Goal: Book appointment/travel/reservation

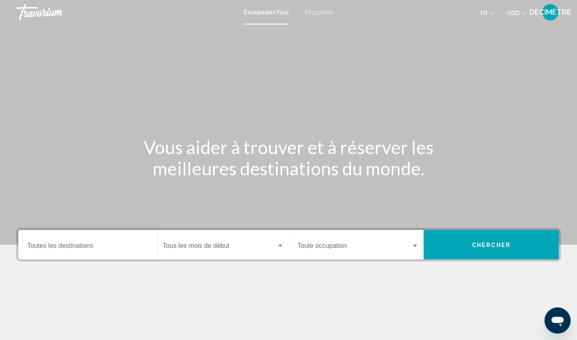
click at [519, 13] on span "USD" at bounding box center [513, 13] width 12 height 7
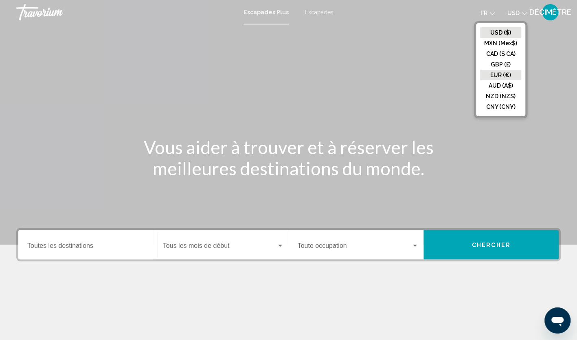
click at [508, 77] on button "EUR (€)" at bounding box center [500, 75] width 41 height 11
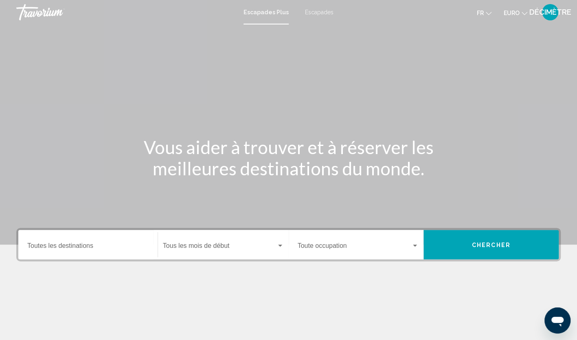
click at [316, 11] on span "Escapades" at bounding box center [319, 12] width 29 height 7
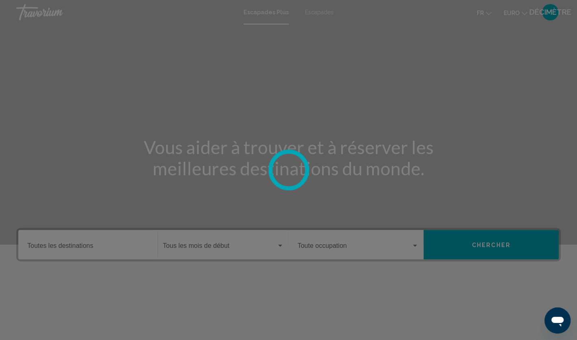
click at [316, 11] on div "Passer au contenu principal Escapades Plus Escapades Fr English Español Françai…" at bounding box center [288, 170] width 577 height 340
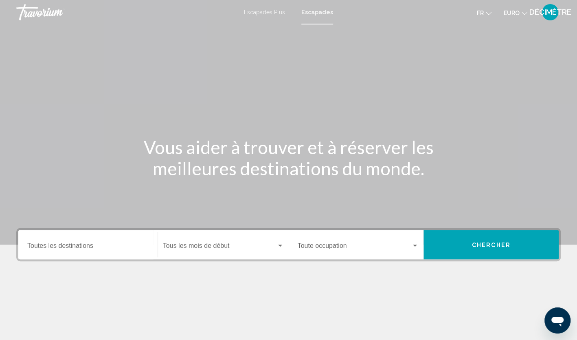
click at [278, 255] on div "Start Month Tous les mois de début" at bounding box center [223, 245] width 121 height 26
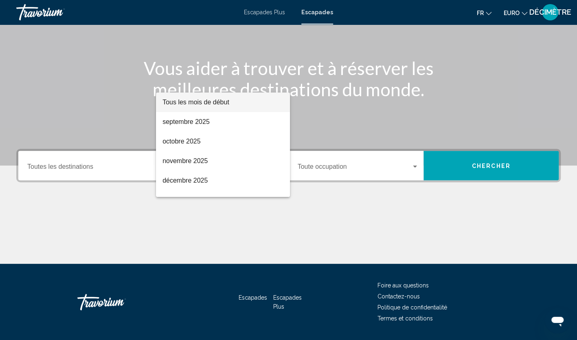
scroll to position [102, 0]
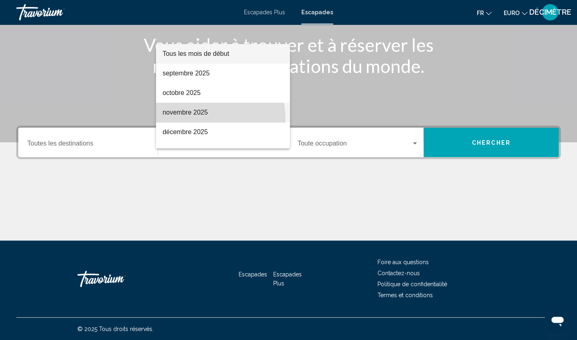
click at [193, 119] on span "novembre 2025" at bounding box center [222, 113] width 121 height 20
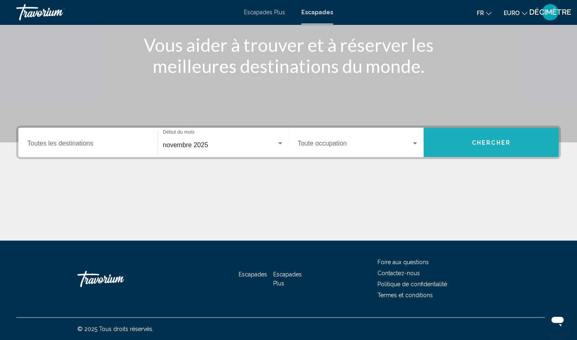
click at [463, 144] on button "Chercher" at bounding box center [491, 141] width 135 height 29
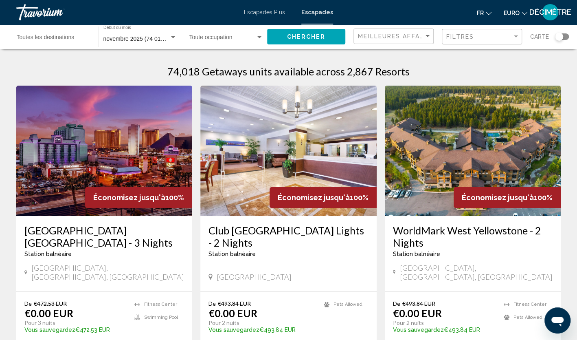
click at [560, 37] on div "Widget de recherche" at bounding box center [559, 37] width 8 height 8
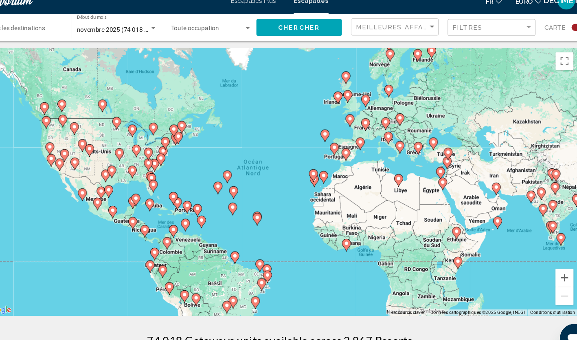
scroll to position [2, 0]
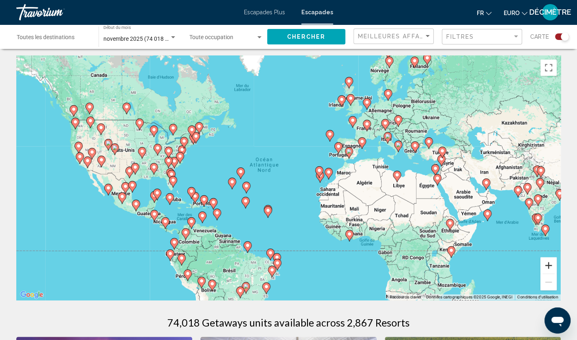
click at [544, 270] on button "Zoom avant" at bounding box center [548, 265] width 16 height 16
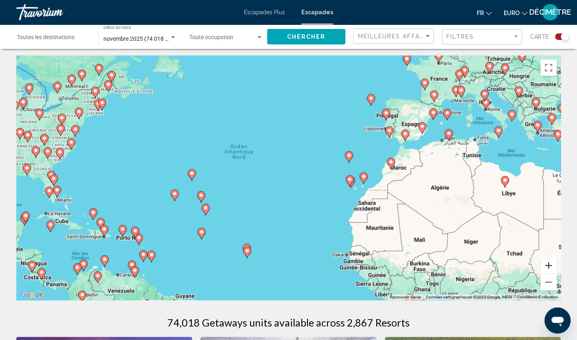
scroll to position [0, 0]
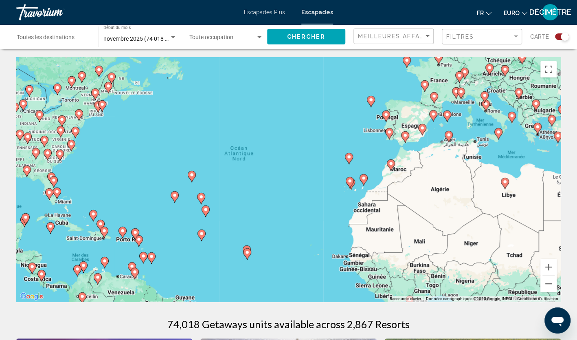
click at [441, 177] on div "Pour activer le glissement avec le clavier, appuyez sur Alt+Entrée. Une fois ce…" at bounding box center [288, 179] width 545 height 244
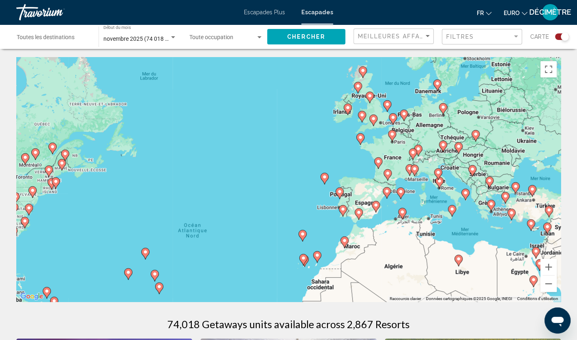
drag, startPoint x: 468, startPoint y: 137, endPoint x: 420, endPoint y: 215, distance: 91.0
click at [420, 215] on div "Pour activer le glissement avec le clavier, appuyez sur Alt+Entrée. Une fois ce…" at bounding box center [288, 179] width 545 height 244
click at [551, 272] on button "Zoom avant" at bounding box center [548, 267] width 16 height 16
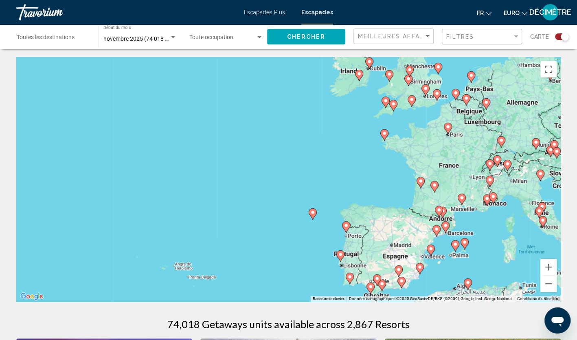
drag, startPoint x: 467, startPoint y: 208, endPoint x: 417, endPoint y: 239, distance: 59.1
click at [417, 239] on div "Pour activer le glissement avec le clavier, appuyez sur Alt+Entrée. Une fois ce…" at bounding box center [288, 179] width 545 height 244
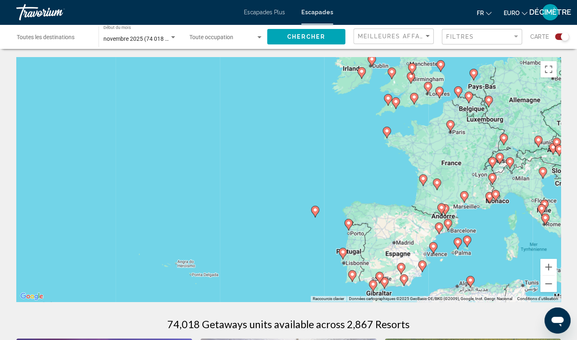
drag, startPoint x: 462, startPoint y: 155, endPoint x: 466, endPoint y: 150, distance: 6.4
click at [466, 150] on div "Pour activer le glissement avec le clavier, appuyez sur Alt+Entrée. Une fois ce…" at bounding box center [288, 179] width 545 height 244
click at [468, 140] on div "Pour activer le glissement avec le clavier, appuyez sur Alt+Entrée. Une fois ce…" at bounding box center [288, 179] width 545 height 244
click at [509, 74] on div "Pour activer le glissement avec le clavier, appuyez sur Alt+Entrée. Une fois ce…" at bounding box center [288, 179] width 545 height 244
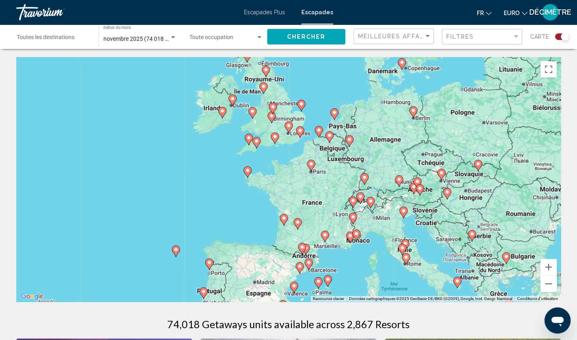
drag, startPoint x: 383, startPoint y: 173, endPoint x: 241, endPoint y: 213, distance: 147.1
click at [241, 213] on div "Pour activer le glissement avec le clavier, appuyez sur Alt+Entrée. Une fois ce…" at bounding box center [288, 179] width 545 height 244
click at [543, 260] on button "Zoom avant" at bounding box center [548, 267] width 16 height 16
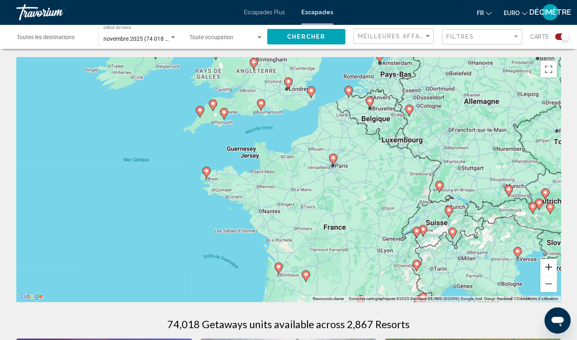
click at [551, 268] on button "Zoom avant" at bounding box center [548, 267] width 16 height 16
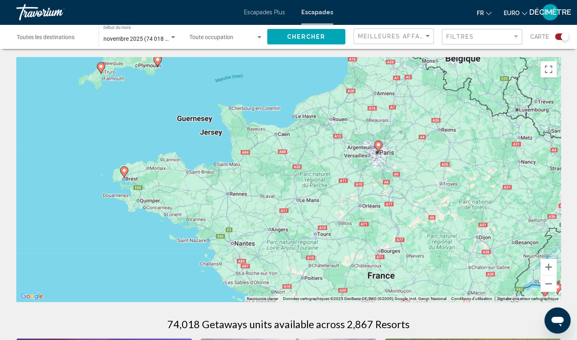
click at [276, 81] on div "Pour activer le glissement avec le clavier, appuyez sur Alt+Entrée. Une fois ce…" at bounding box center [288, 179] width 545 height 244
click at [299, 90] on div "Pour activer le glissement avec le clavier, appuyez sur Alt+Entrée. Une fois ce…" at bounding box center [288, 179] width 545 height 244
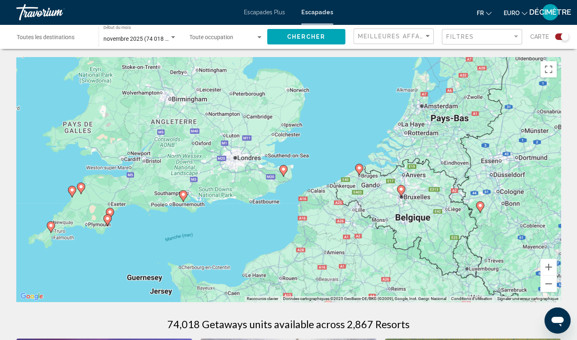
drag, startPoint x: 302, startPoint y: 93, endPoint x: 253, endPoint y: 252, distance: 167.0
click at [253, 252] on div "Pour activer le glissement avec le clavier, appuyez sur Alt+Entrée. Une fois ce…" at bounding box center [288, 179] width 545 height 244
click at [283, 171] on image "Contenu principal" at bounding box center [283, 169] width 5 height 5
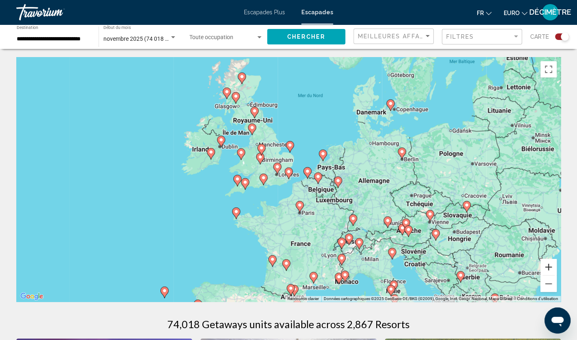
click at [547, 267] on button "Zoom avant" at bounding box center [548, 267] width 16 height 16
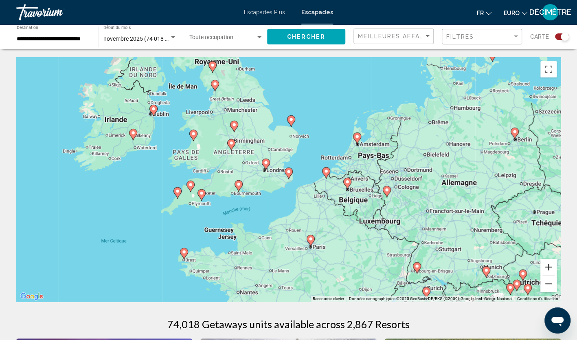
click at [547, 272] on button "Zoom avant" at bounding box center [548, 267] width 16 height 16
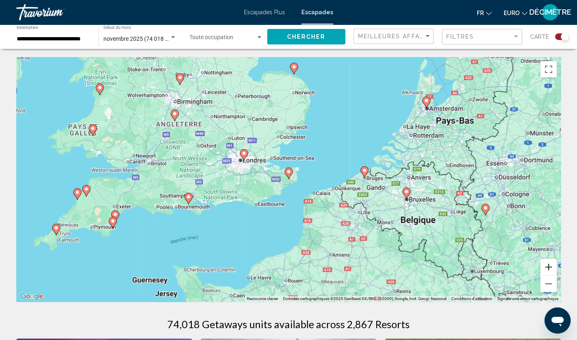
click at [549, 268] on button "Zoom avant" at bounding box center [548, 267] width 16 height 16
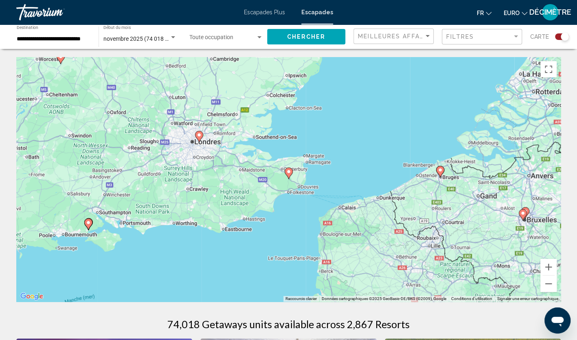
click at [201, 135] on image "Contenu principal" at bounding box center [199, 134] width 5 height 5
type input "**********"
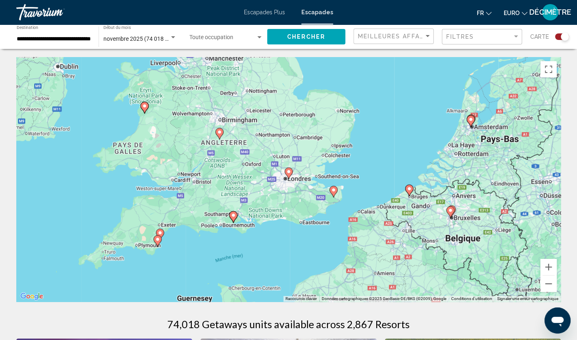
click at [287, 173] on image "Contenu principal" at bounding box center [288, 171] width 5 height 5
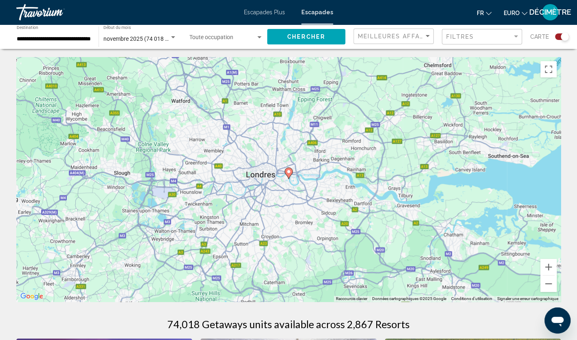
click at [287, 173] on image "Contenu principal" at bounding box center [288, 171] width 5 height 5
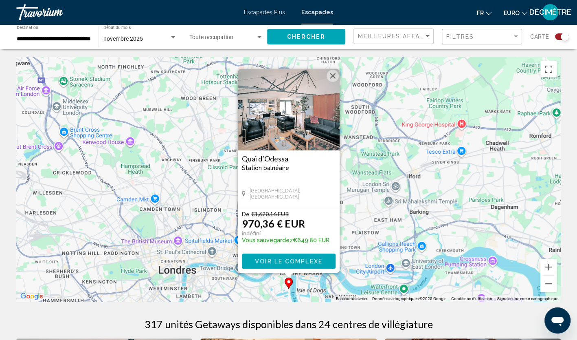
click at [332, 77] on button "Fermer" at bounding box center [333, 76] width 12 height 12
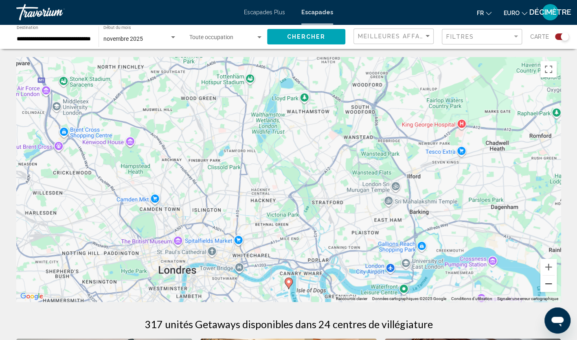
click at [541, 285] on button "Zoom arrière" at bounding box center [548, 283] width 16 height 16
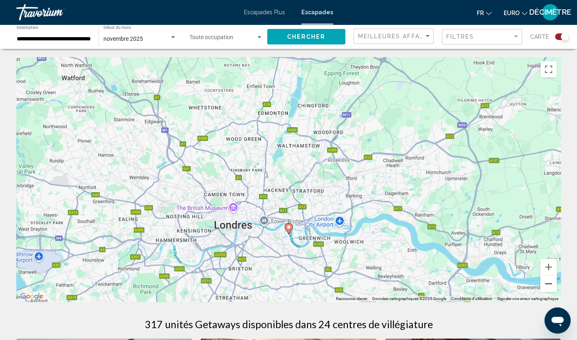
click at [545, 286] on button "Zoom arrière" at bounding box center [548, 283] width 16 height 16
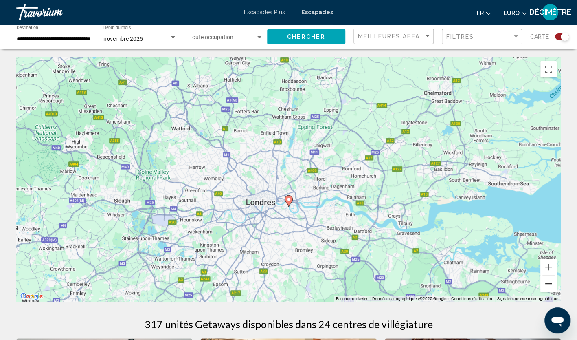
click at [545, 286] on button "Zoom arrière" at bounding box center [548, 283] width 16 height 16
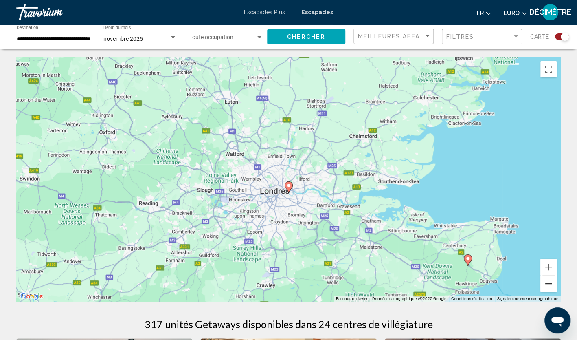
click at [545, 286] on button "Zoom arrière" at bounding box center [548, 283] width 16 height 16
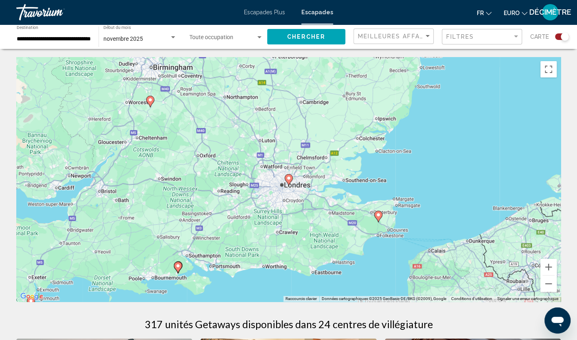
click at [380, 218] on icon "Contenu principal" at bounding box center [377, 216] width 7 height 11
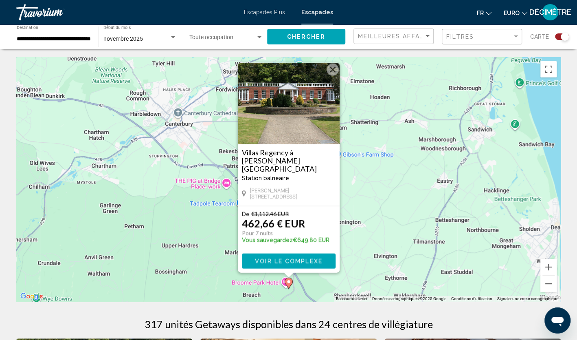
click at [337, 76] on button "Fermer" at bounding box center [333, 70] width 12 height 12
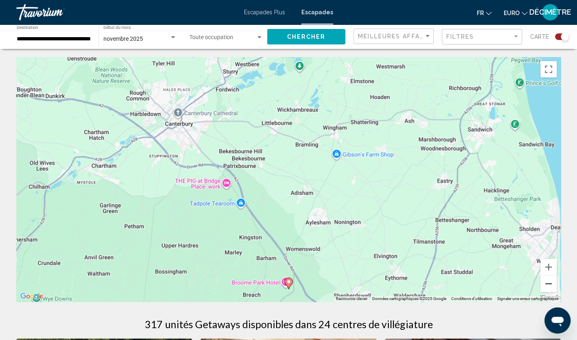
click at [545, 285] on button "Zoom arrière" at bounding box center [548, 283] width 16 height 16
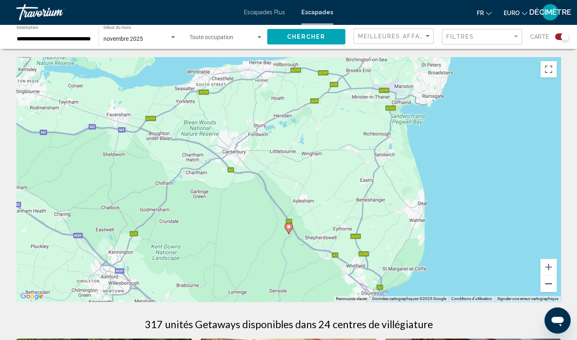
click at [545, 285] on button "Zoom arrière" at bounding box center [548, 283] width 16 height 16
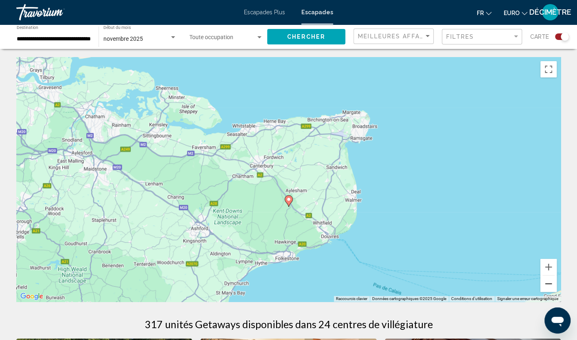
click at [545, 285] on button "Zoom arrière" at bounding box center [548, 283] width 16 height 16
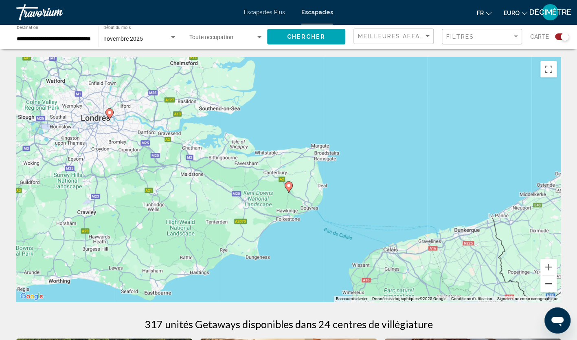
click at [545, 285] on button "Zoom arrière" at bounding box center [548, 283] width 16 height 16
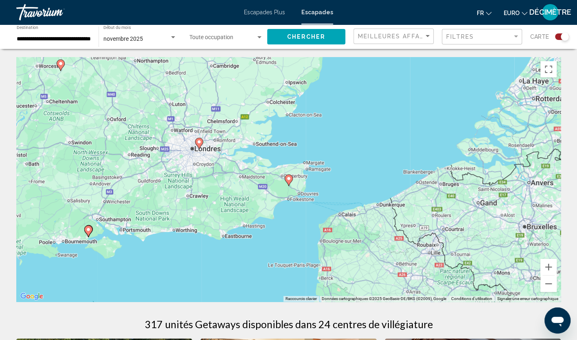
click at [87, 229] on image "Contenu principal" at bounding box center [88, 229] width 5 height 5
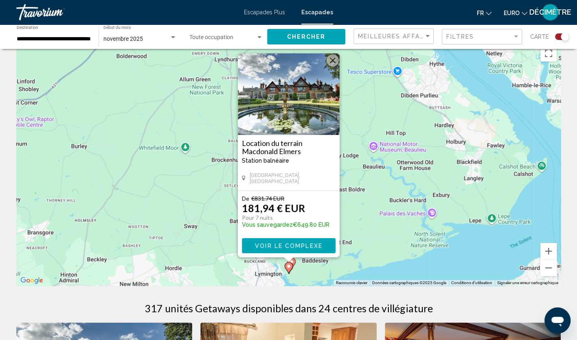
scroll to position [12, 0]
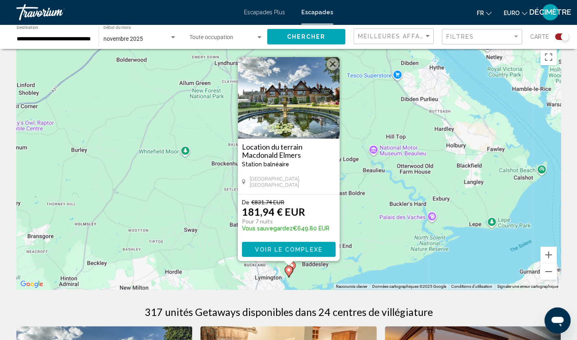
click at [332, 62] on button "Fermer" at bounding box center [333, 64] width 12 height 12
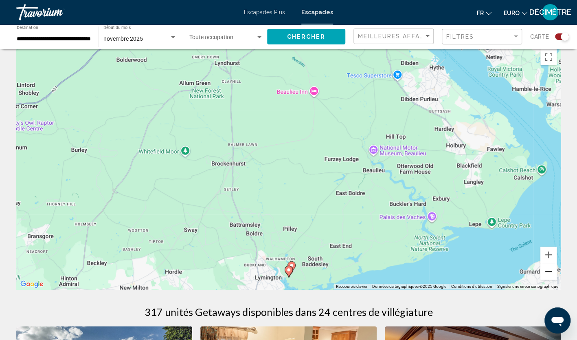
click at [552, 272] on button "Zoom arrière" at bounding box center [548, 271] width 16 height 16
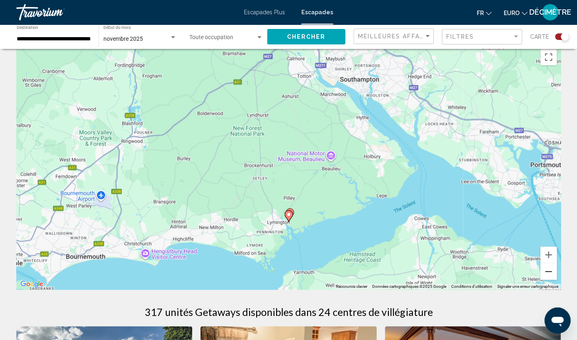
click at [552, 272] on button "Zoom arrière" at bounding box center [548, 271] width 16 height 16
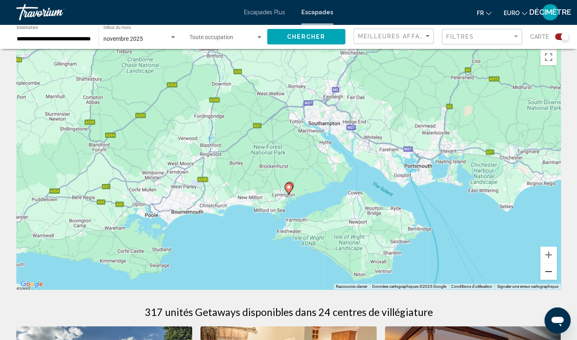
click at [552, 272] on button "Zoom arrière" at bounding box center [548, 271] width 16 height 16
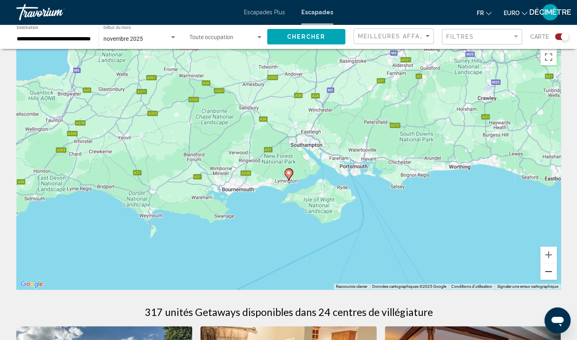
click at [552, 272] on button "Zoom arrière" at bounding box center [548, 271] width 16 height 16
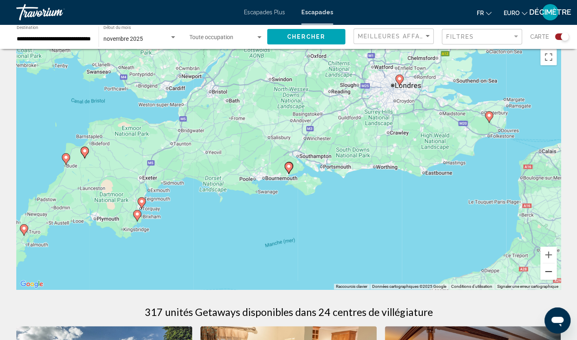
click at [552, 272] on button "Zoom arrière" at bounding box center [548, 271] width 16 height 16
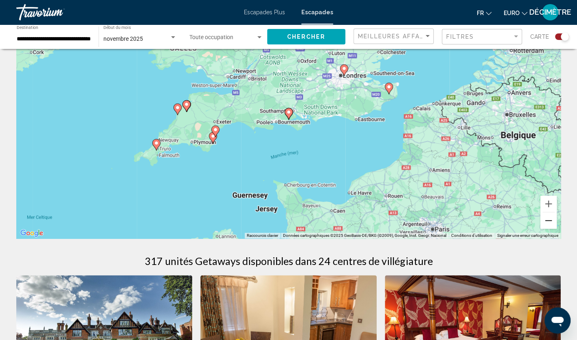
scroll to position [66, 0]
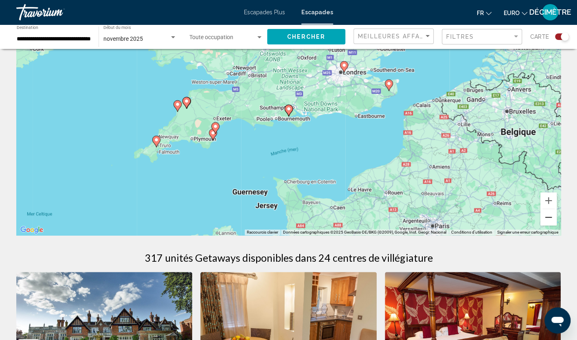
click at [551, 216] on button "Zoom arrière" at bounding box center [548, 217] width 16 height 16
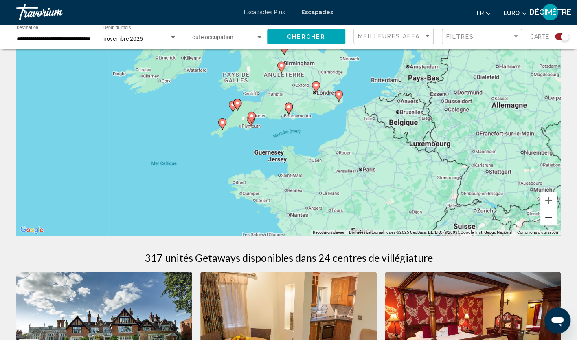
click at [551, 216] on button "Zoom arrière" at bounding box center [548, 217] width 16 height 16
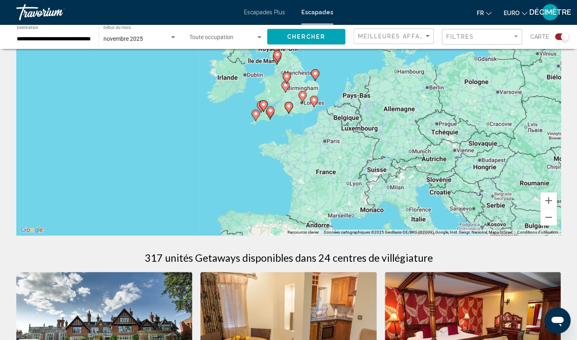
click at [29, 11] on div "Travorium" at bounding box center [56, 12] width 81 height 16
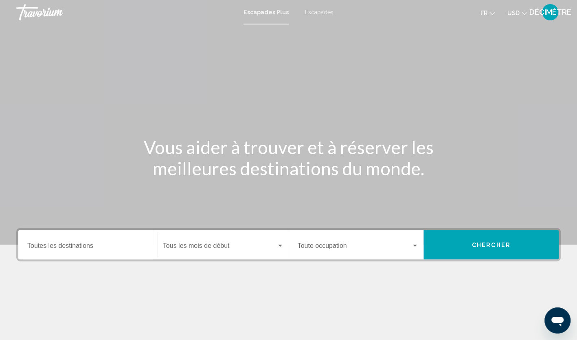
click at [316, 9] on span "Escapades" at bounding box center [319, 12] width 29 height 7
click at [256, 238] on div "Start Month Tous les mois de début" at bounding box center [223, 245] width 121 height 26
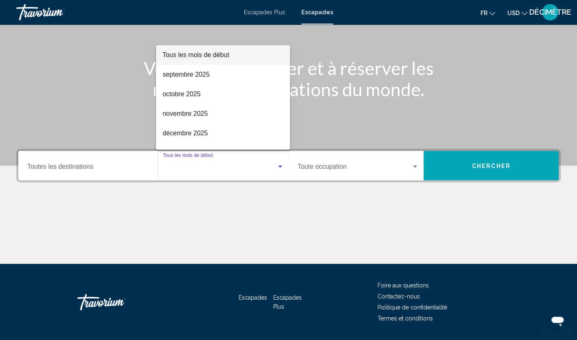
scroll to position [102, 0]
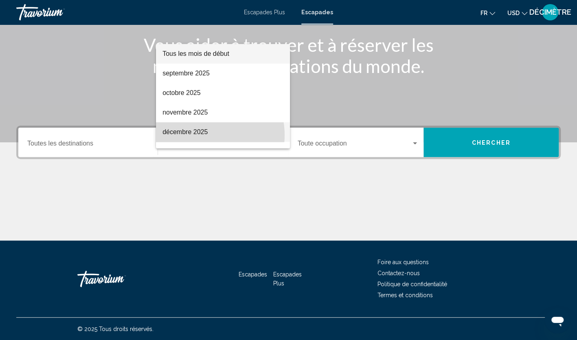
click at [204, 135] on font "décembre 2025" at bounding box center [184, 131] width 45 height 7
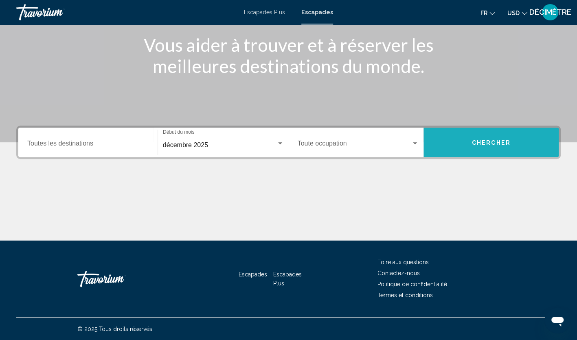
click at [474, 143] on span "Chercher" at bounding box center [491, 142] width 39 height 7
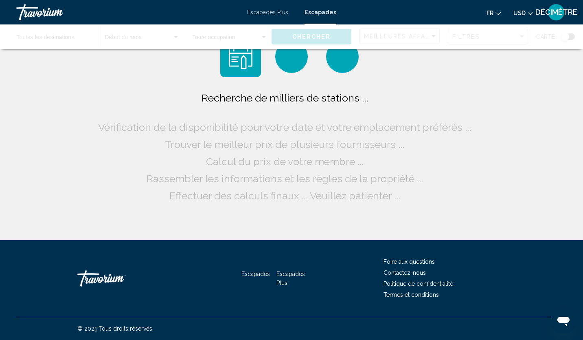
click at [474, 143] on div "Recherche de milliers de stations ... Vérification de la disponibilité pour vot…" at bounding box center [291, 146] width 391 height 115
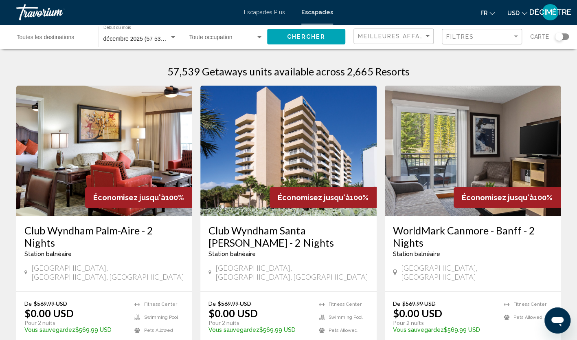
click at [563, 35] on div "Widget de recherche" at bounding box center [562, 36] width 14 height 7
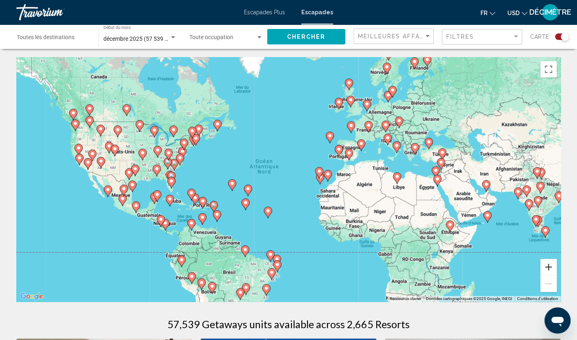
click at [551, 266] on button "Zoom avant" at bounding box center [548, 267] width 16 height 16
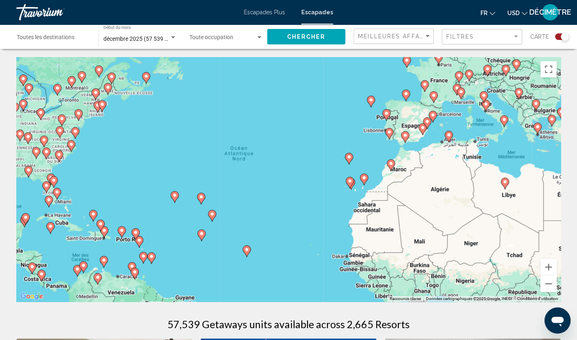
click at [466, 159] on div "Pour activer le glissement avec le clavier, appuyez sur Alt+Entrée. Une fois ce…" at bounding box center [288, 179] width 545 height 244
click at [500, 134] on div "Pour activer le glissement avec le clavier, appuyez sur Alt+Entrée. Une fois ce…" at bounding box center [288, 179] width 545 height 244
click at [459, 112] on div "Pour activer le glissement avec le clavier, appuyez sur Alt+Entrée. Une fois ce…" at bounding box center [288, 179] width 545 height 244
click at [322, 82] on div "Pour activer le glissement avec le clavier, appuyez sur Alt+Entrée. Une fois ce…" at bounding box center [288, 179] width 545 height 244
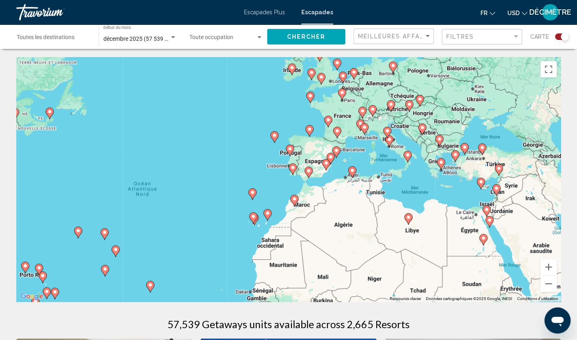
drag, startPoint x: 518, startPoint y: 148, endPoint x: 421, endPoint y: 184, distance: 103.5
click at [421, 184] on div "Pour activer le glissement avec le clavier, appuyez sur Alt+Entrée. Une fois ce…" at bounding box center [288, 179] width 545 height 244
click at [481, 239] on icon "Contenu principal" at bounding box center [482, 239] width 7 height 11
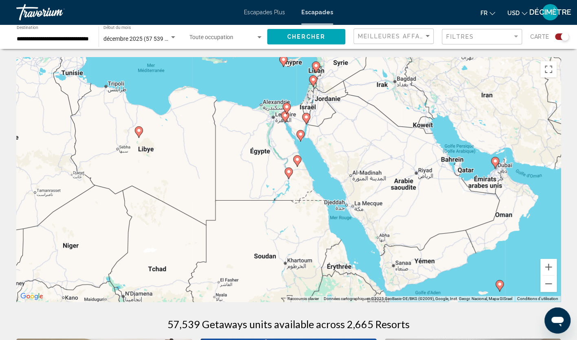
click at [494, 162] on image "Contenu principal" at bounding box center [495, 160] width 5 height 5
type input "**********"
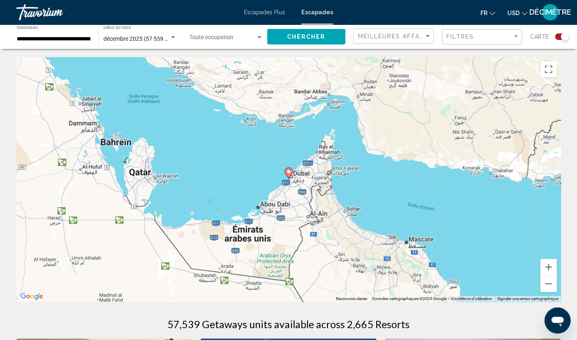
click at [290, 173] on image "Contenu principal" at bounding box center [288, 171] width 5 height 5
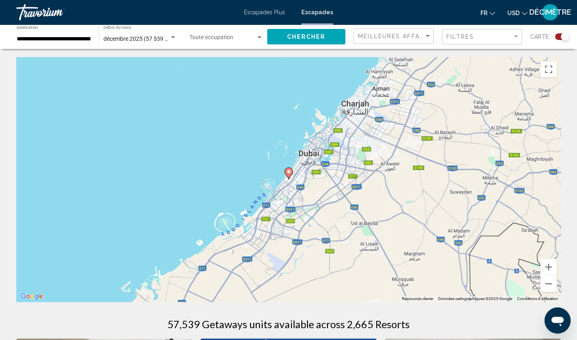
click at [290, 173] on image "Contenu principal" at bounding box center [288, 171] width 5 height 5
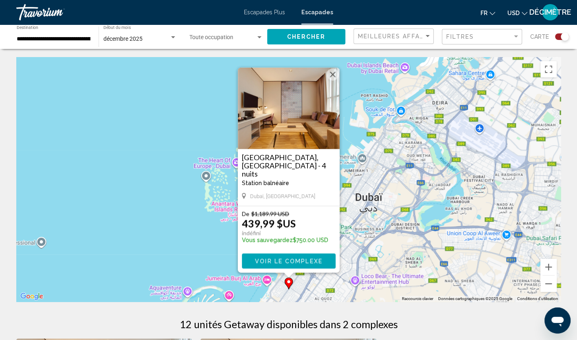
click at [521, 13] on button "USD USD ($) MXN (Mex$) CAD (Can$) GBP (£) EUR (€) AUD (A$) NZD (NZ$) CNY (CN¥)" at bounding box center [517, 13] width 20 height 12
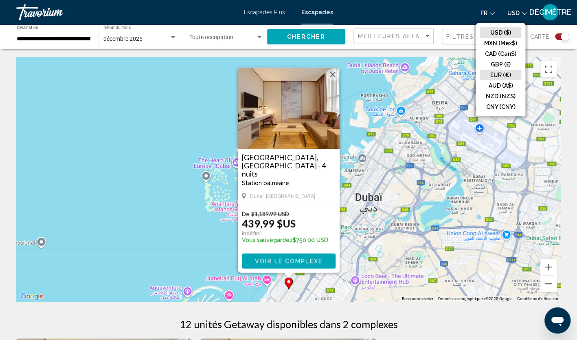
click at [505, 77] on button "EUR (€)" at bounding box center [500, 75] width 41 height 11
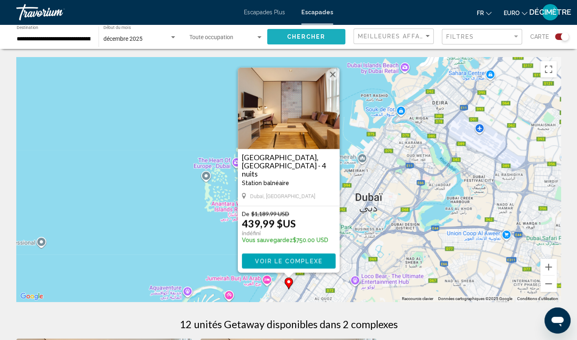
click at [294, 41] on button "Chercher" at bounding box center [306, 36] width 78 height 15
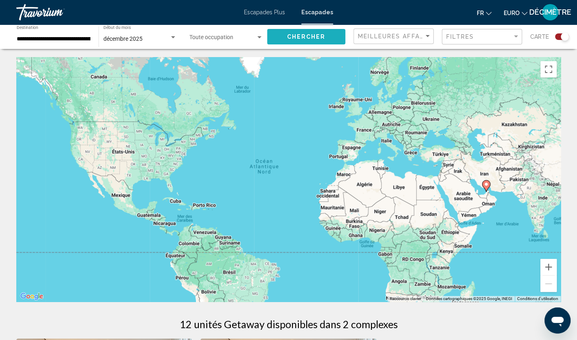
click at [311, 36] on span "Chercher" at bounding box center [306, 37] width 39 height 7
click at [94, 39] on div "décembre 2025 Début du mois All Start Months" at bounding box center [137, 36] width 86 height 24
click at [83, 38] on input "**********" at bounding box center [54, 39] width 74 height 7
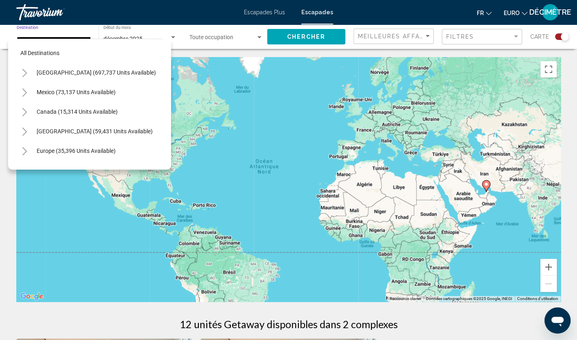
scroll to position [216, 0]
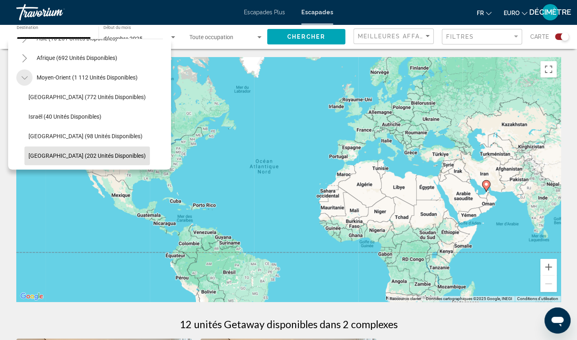
click at [22, 76] on icon "Toggle Moyen-Orient (1 112 unités disponibles)" at bounding box center [24, 77] width 6 height 3
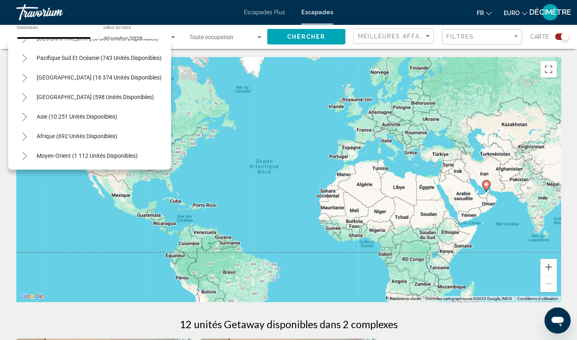
scroll to position [0, 0]
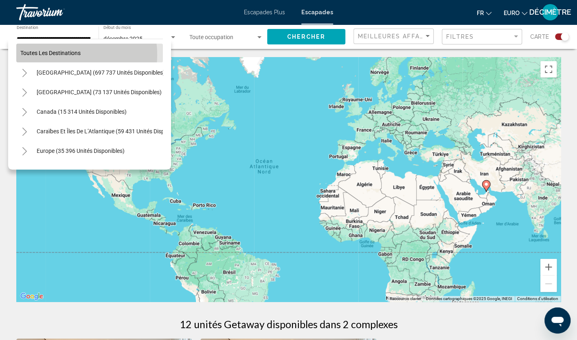
click at [68, 55] on span "Toutes les destinations" at bounding box center [50, 53] width 60 height 7
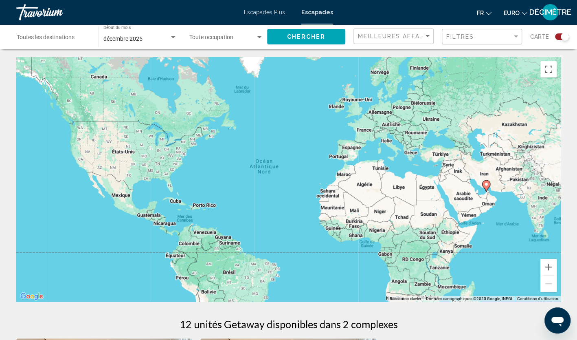
click at [296, 34] on span "Chercher" at bounding box center [306, 37] width 39 height 7
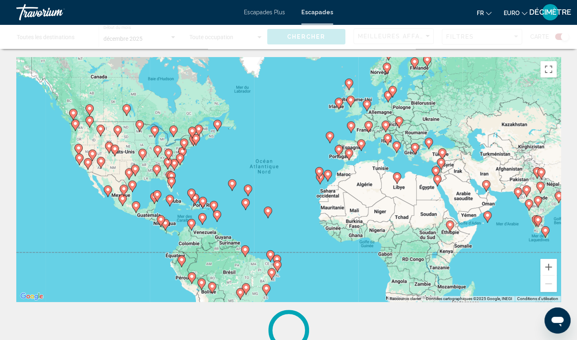
click at [366, 147] on div "Pour activer le glissement avec le clavier, appuyez sur Alt+Entrée. Une fois ce…" at bounding box center [288, 179] width 545 height 244
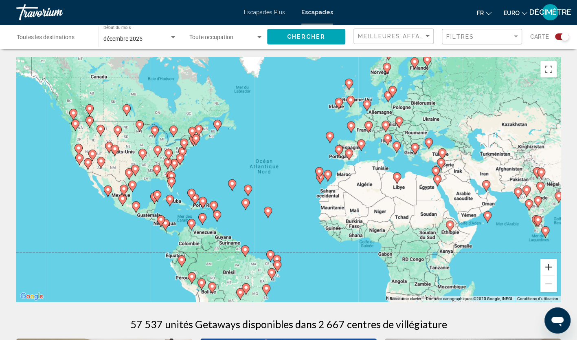
click at [548, 266] on button "Zoom avant" at bounding box center [548, 267] width 16 height 16
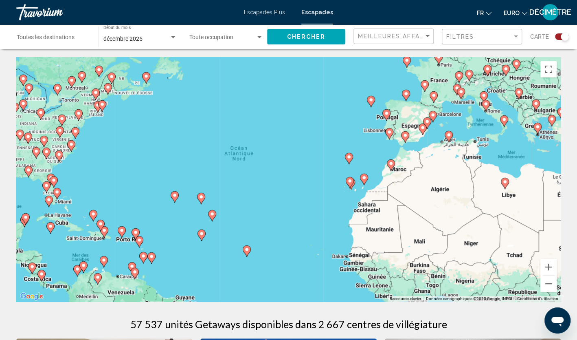
click at [517, 230] on div "Pour activer le glissement avec le clavier, appuyez sur Alt+Entrée. Une fois ce…" at bounding box center [288, 179] width 545 height 244
click at [257, 40] on div "Widget de recherche" at bounding box center [259, 37] width 7 height 7
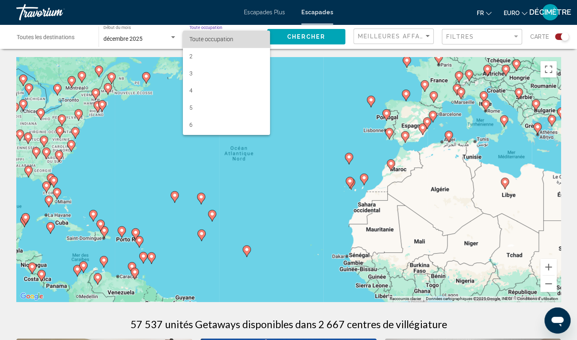
click at [257, 40] on span "Toute occupation" at bounding box center [226, 39] width 74 height 17
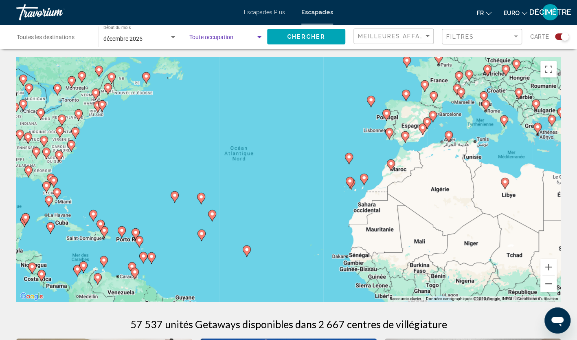
click at [257, 40] on div "Widget de recherche" at bounding box center [259, 37] width 7 height 7
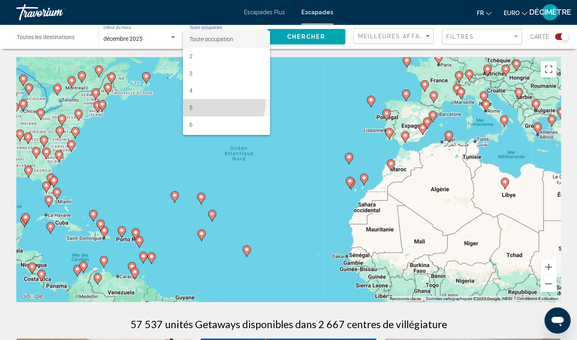
click at [205, 102] on span "5" at bounding box center [226, 107] width 74 height 17
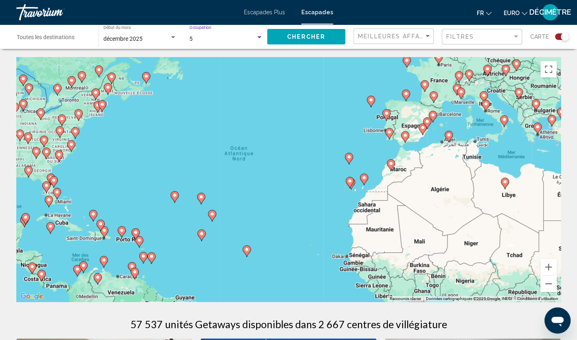
click at [296, 37] on span "Chercher" at bounding box center [306, 37] width 39 height 7
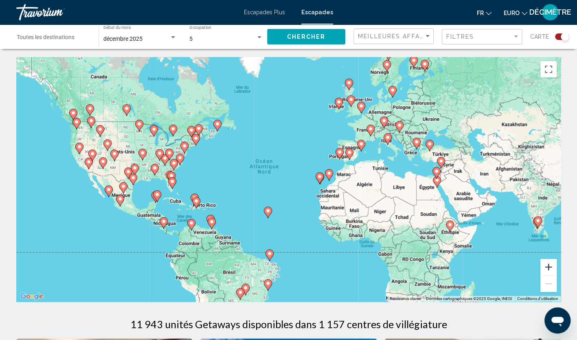
click at [548, 266] on button "Zoom avant" at bounding box center [548, 267] width 16 height 16
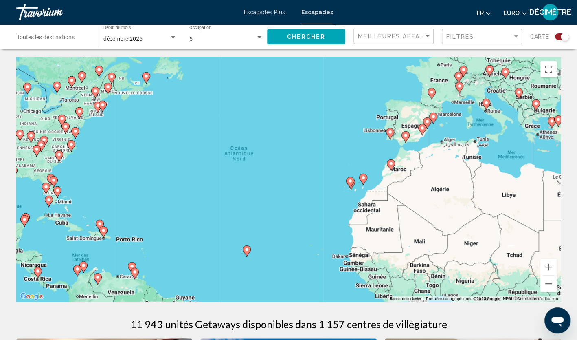
click at [366, 171] on div "Pour activer le glissement avec le clavier, appuyez sur Alt+Entrée. Une fois ce…" at bounding box center [288, 179] width 545 height 244
click at [551, 289] on button "Zoom arrière" at bounding box center [548, 283] width 16 height 16
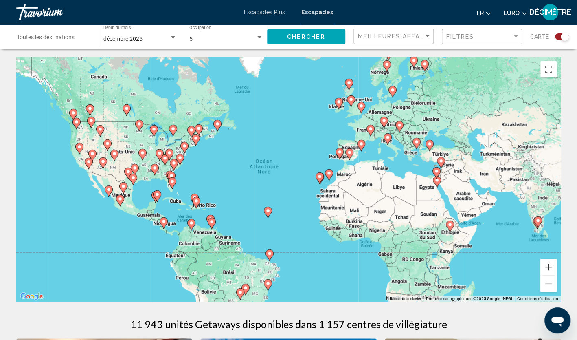
click at [551, 263] on button "Zoom avant" at bounding box center [548, 267] width 16 height 16
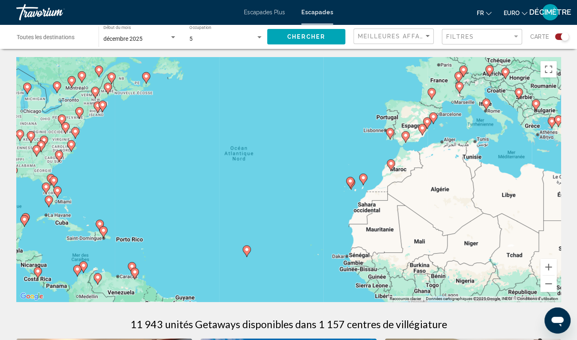
click at [470, 170] on div "Pour activer le glissement avec le clavier, appuyez sur Alt+Entrée. Une fois ce…" at bounding box center [288, 179] width 545 height 244
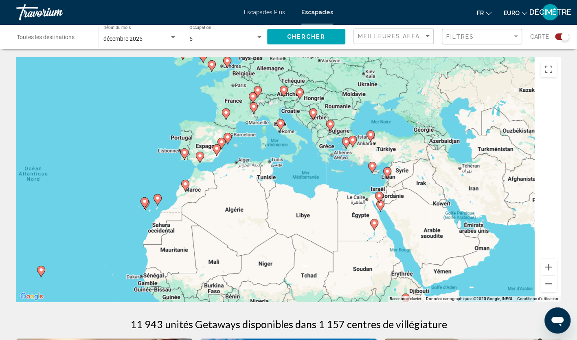
drag, startPoint x: 510, startPoint y: 136, endPoint x: 302, endPoint y: 156, distance: 208.7
click at [302, 156] on div "Pour activer le glissement avec le clavier, appuyez sur Alt+Entrée. Une fois ce…" at bounding box center [288, 179] width 545 height 244
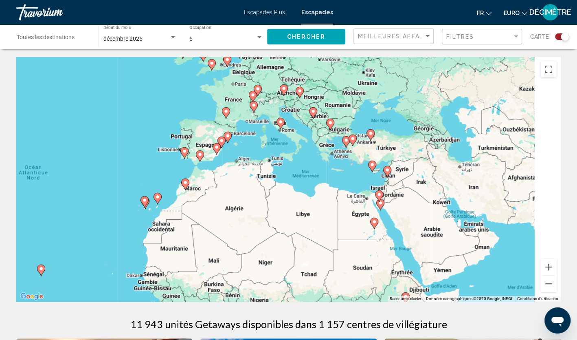
click at [375, 222] on image "Contenu principal" at bounding box center [374, 221] width 5 height 5
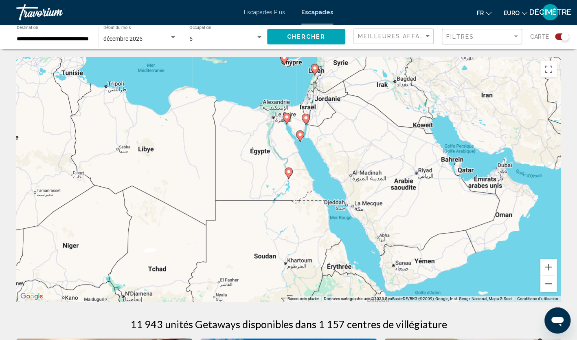
click at [289, 176] on icon "Contenu principal" at bounding box center [288, 173] width 7 height 11
type input "**********"
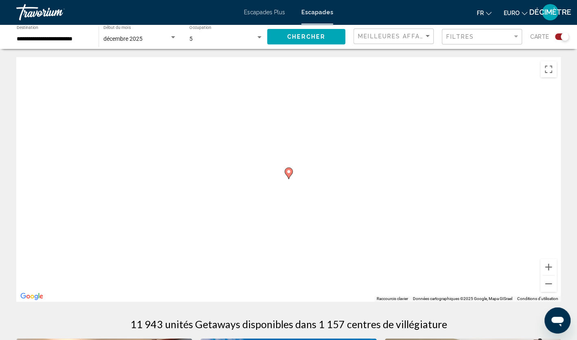
click at [287, 169] on image "Contenu principal" at bounding box center [288, 171] width 5 height 5
click at [289, 174] on icon "Contenu principal" at bounding box center [288, 173] width 7 height 11
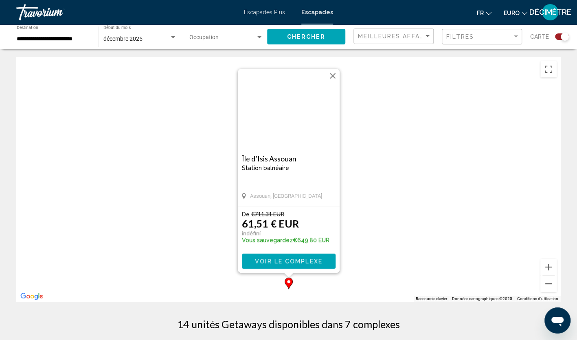
click at [335, 77] on button "Fermer" at bounding box center [333, 76] width 12 height 12
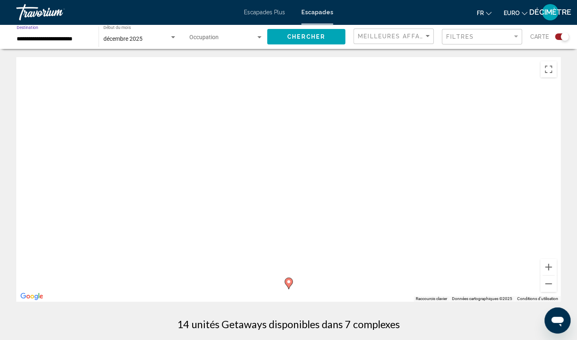
click at [76, 40] on input "**********" at bounding box center [54, 39] width 74 height 7
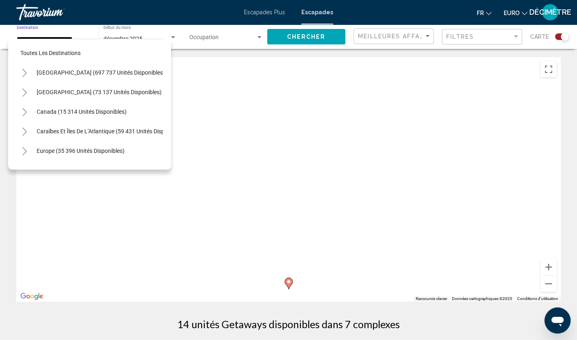
scroll to position [208, 0]
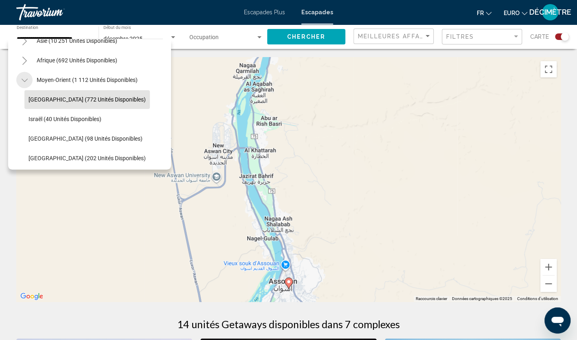
click at [26, 79] on icon "Toggle Moyen-Orient (1 112 unités disponibles)" at bounding box center [24, 80] width 6 height 3
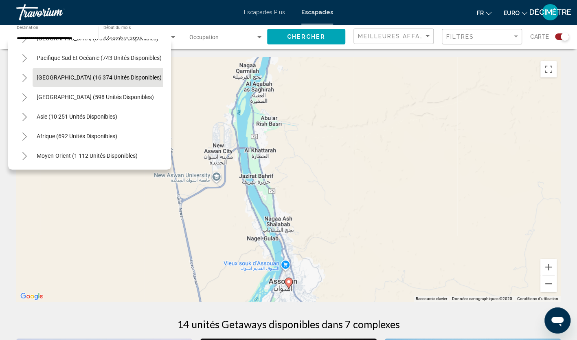
scroll to position [0, 0]
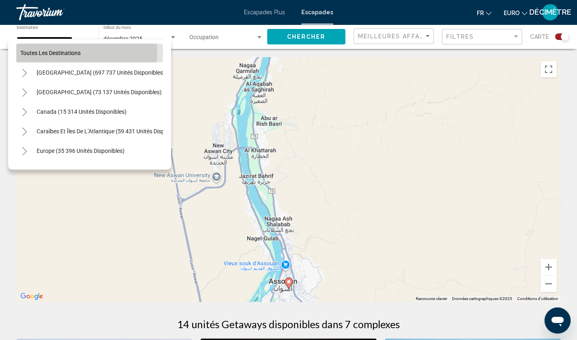
click at [55, 50] on span "Toutes les destinations" at bounding box center [50, 53] width 60 height 7
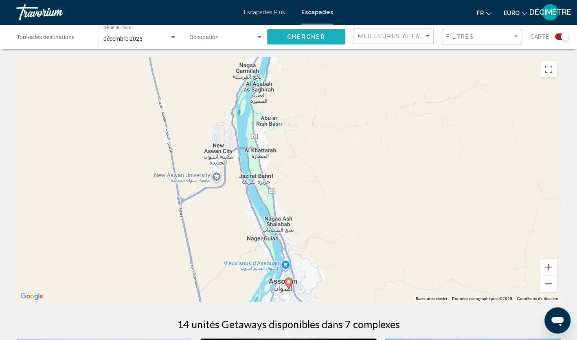
click at [292, 34] on span "Chercher" at bounding box center [306, 37] width 39 height 7
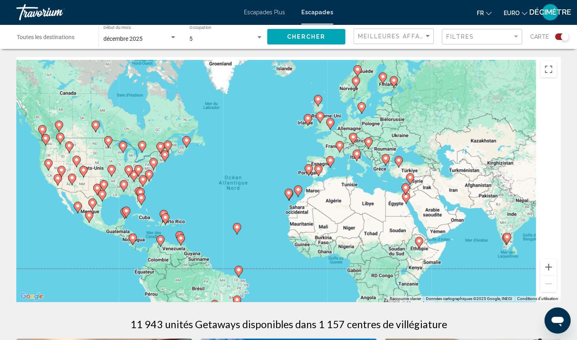
drag, startPoint x: 257, startPoint y: 141, endPoint x: 222, endPoint y: 161, distance: 40.0
click at [222, 161] on div "Pour activer le glissement avec le clavier, appuyez sur Alt+Entrée. Une fois ce…" at bounding box center [288, 179] width 545 height 244
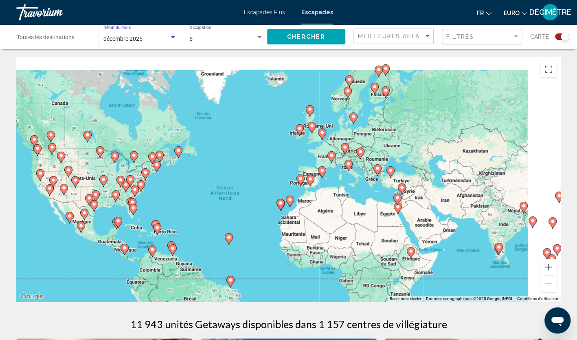
click at [169, 37] on div "décembre 2025" at bounding box center [136, 39] width 66 height 7
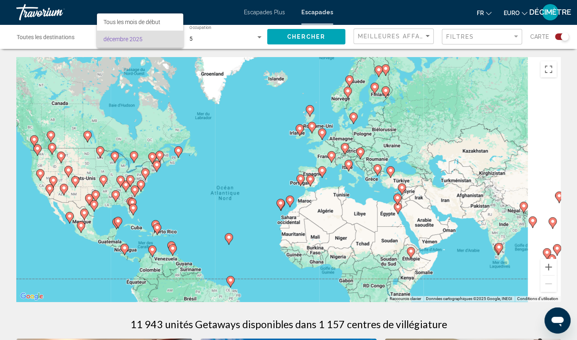
click at [169, 37] on span "décembre 2025" at bounding box center [140, 39] width 74 height 17
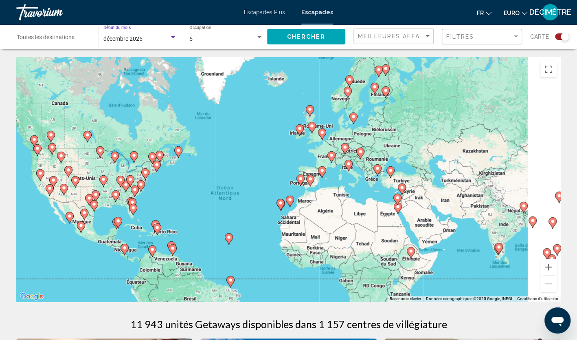
click at [170, 37] on div "Widget de recherche" at bounding box center [172, 37] width 7 height 7
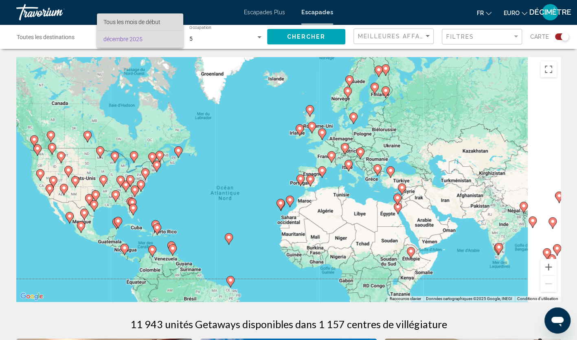
click at [151, 19] on span "Tous les mois de début" at bounding box center [131, 22] width 57 height 7
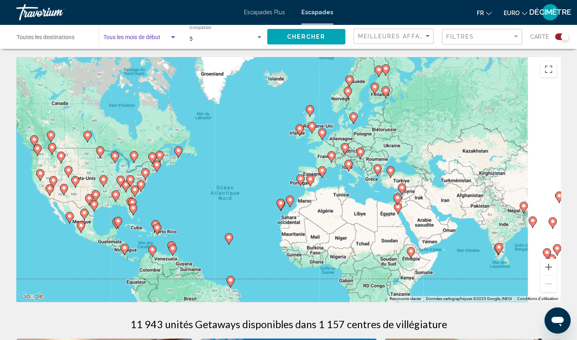
click at [270, 34] on button "Chercher" at bounding box center [306, 36] width 78 height 15
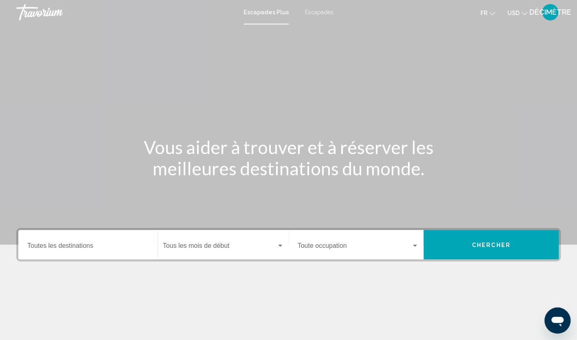
click at [318, 11] on span "Escapades" at bounding box center [319, 12] width 29 height 7
click at [265, 252] on div "Start Month Tous les mois de début" at bounding box center [223, 245] width 121 height 26
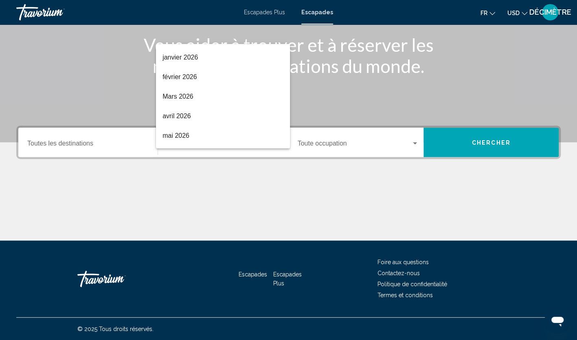
scroll to position [94, 0]
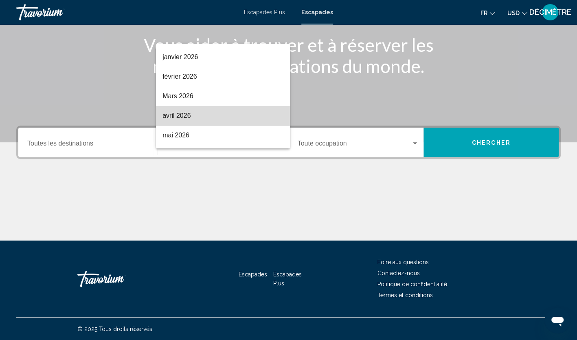
click at [231, 121] on span "avril 2026" at bounding box center [222, 116] width 121 height 20
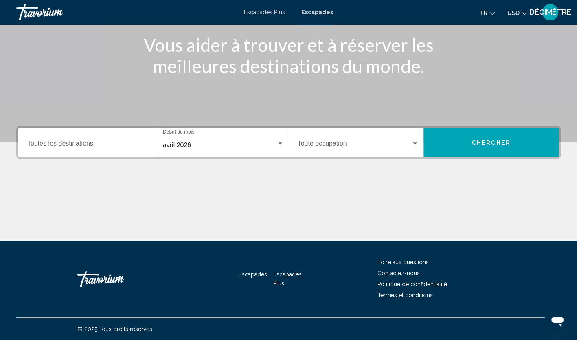
click at [408, 140] on div "Occupancy Toute occupation" at bounding box center [358, 143] width 121 height 26
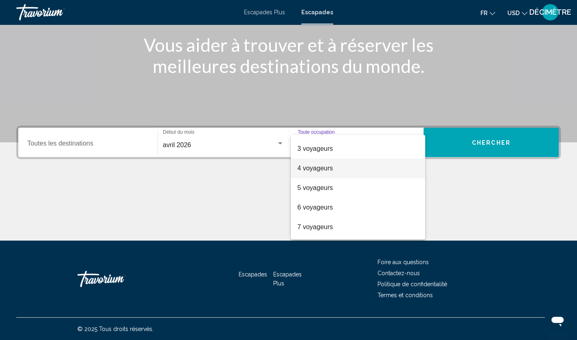
scroll to position [35, 0]
click at [343, 203] on span "6 voyageurs" at bounding box center [357, 207] width 121 height 20
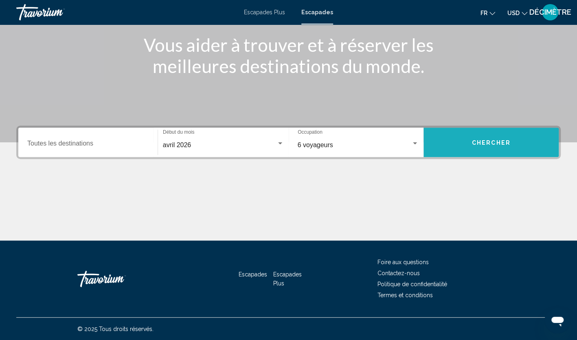
click at [459, 149] on button "Chercher" at bounding box center [491, 141] width 135 height 29
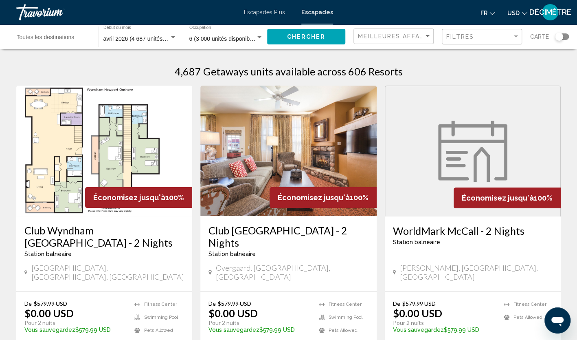
click at [560, 39] on div "Widget de recherche" at bounding box center [559, 37] width 8 height 8
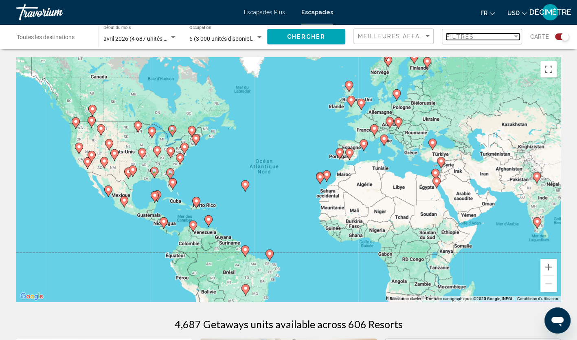
click at [498, 34] on div "Filtres" at bounding box center [479, 36] width 66 height 7
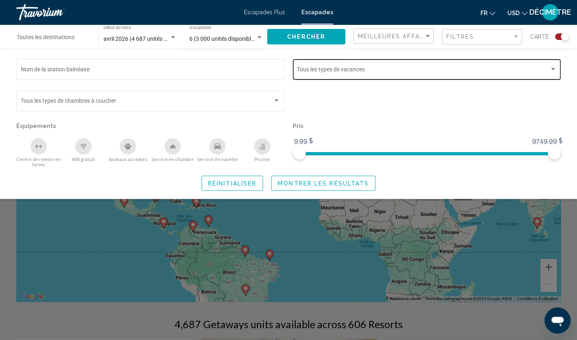
click at [554, 73] on div "Widget de recherche" at bounding box center [427, 71] width 260 height 7
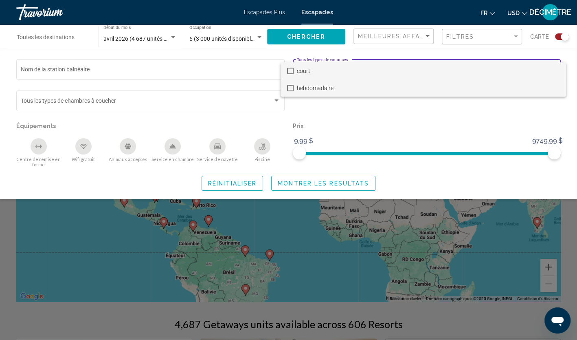
click at [297, 92] on span "hebdomadaire" at bounding box center [428, 87] width 263 height 17
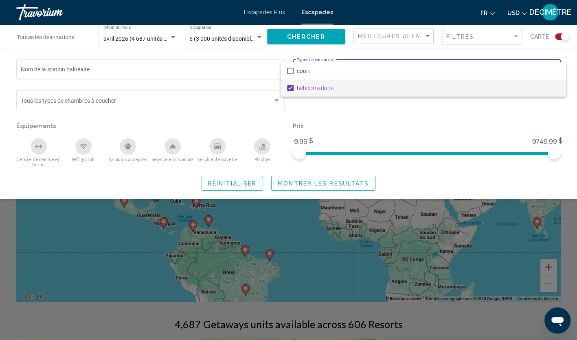
click at [296, 183] on div at bounding box center [288, 170] width 577 height 340
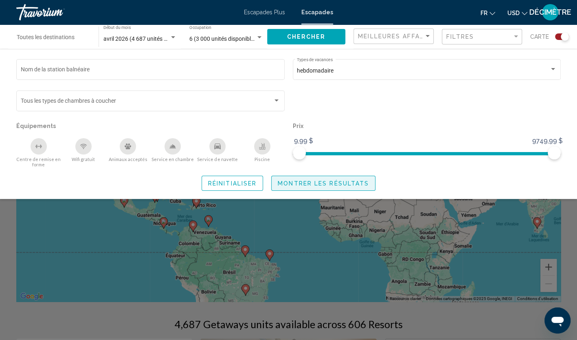
click at [344, 189] on button "Montrer les résultats" at bounding box center [323, 183] width 104 height 15
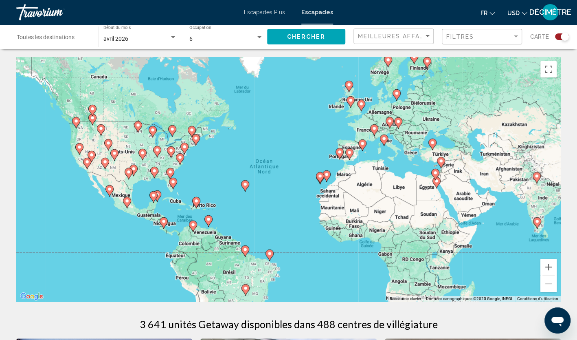
click at [410, 95] on div "Pour activer le glissement avec le clavier, appuyez sur Alt+Entrée. Une fois ce…" at bounding box center [288, 179] width 545 height 244
click at [260, 36] on div "Widget de recherche" at bounding box center [259, 37] width 7 height 7
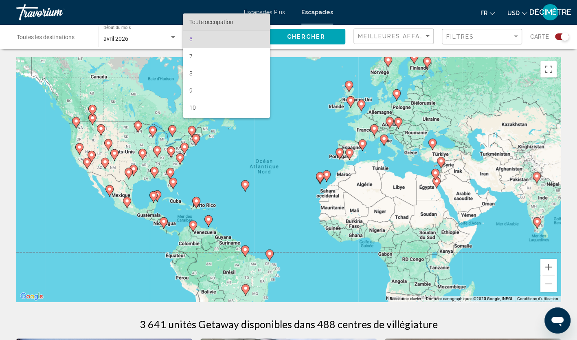
click at [235, 24] on span "Toute occupation" at bounding box center [226, 21] width 74 height 17
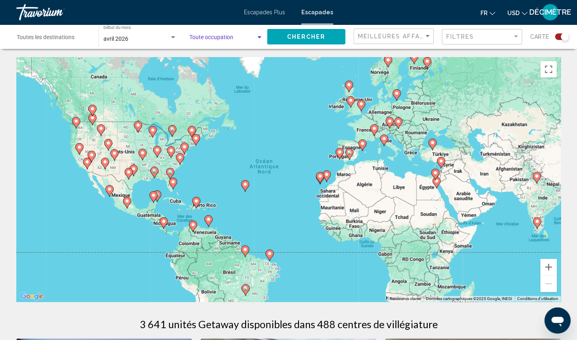
click at [294, 35] on span "Chercher" at bounding box center [306, 37] width 39 height 7
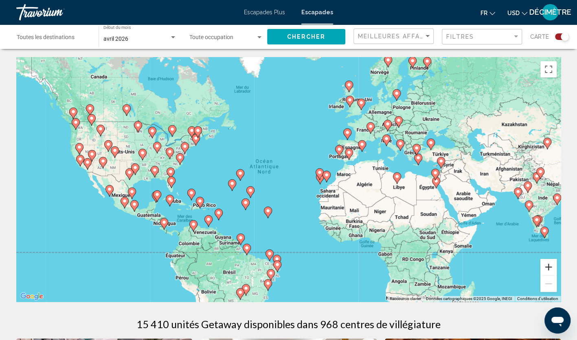
click at [545, 262] on button "Zoom avant" at bounding box center [548, 267] width 16 height 16
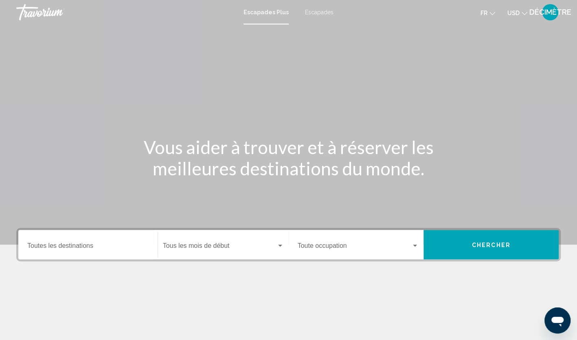
click at [267, 242] on div "Start Month Tous les mois de début" at bounding box center [223, 245] width 121 height 26
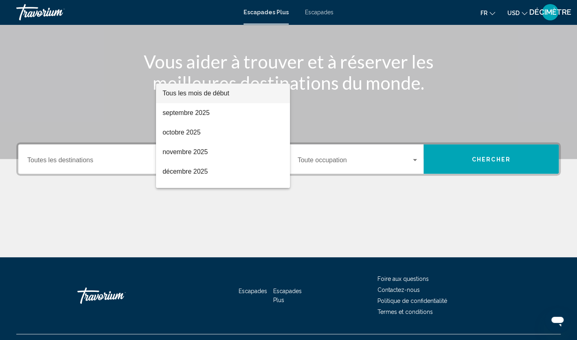
scroll to position [102, 0]
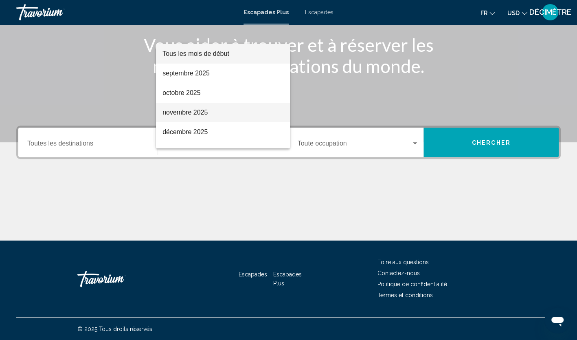
click at [222, 110] on span "novembre 2025" at bounding box center [222, 113] width 121 height 20
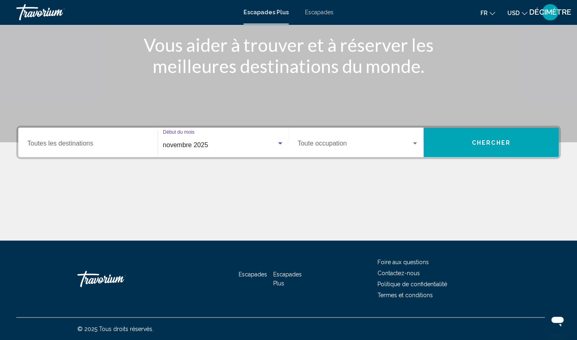
click at [463, 145] on button "Chercher" at bounding box center [491, 141] width 135 height 29
